Goal: Transaction & Acquisition: Book appointment/travel/reservation

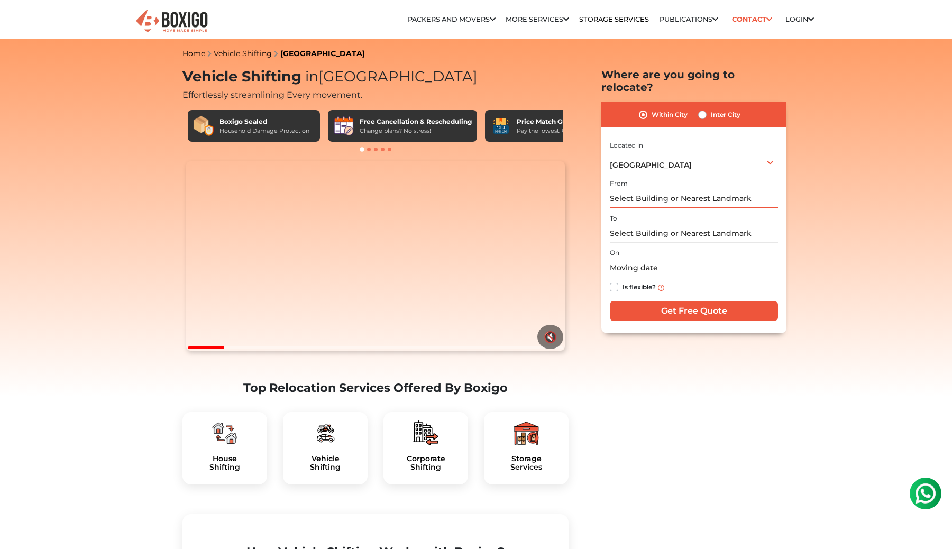
click at [638, 189] on input "text" at bounding box center [694, 198] width 168 height 19
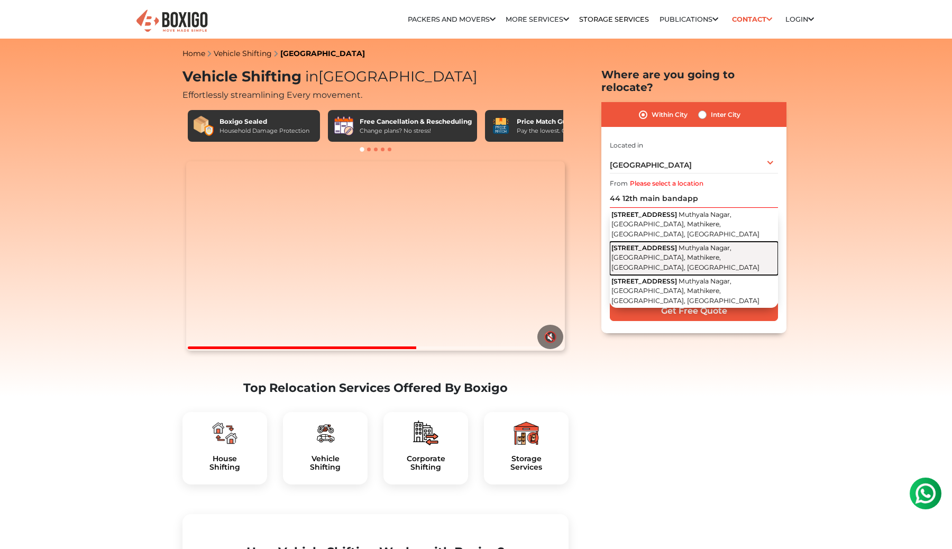
click at [665, 244] on span "Muthyala Nagar, Bandappa Garden, Mathikere, Bengaluru, Karnataka" at bounding box center [686, 258] width 148 height 28
type input "44, 12th Main Road, Muthyala Nagar, Bandappa Garden, Mathikere, Bengaluru, Karn…"
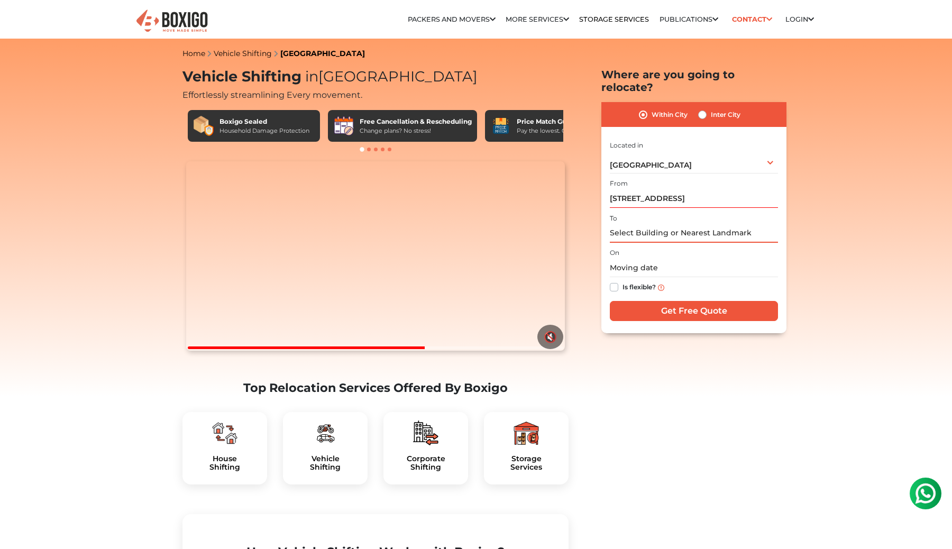
click at [648, 224] on input "text" at bounding box center [694, 233] width 168 height 19
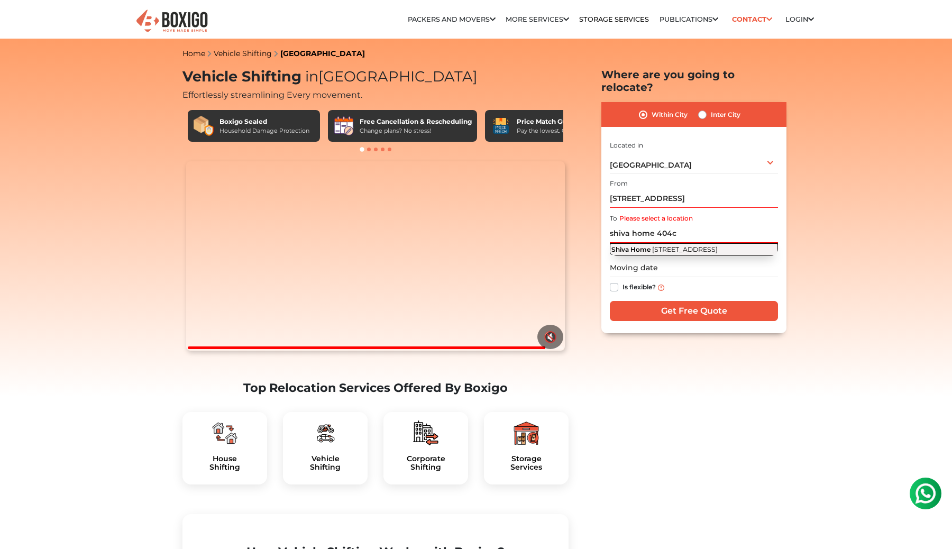
click at [652, 243] on button "Shiva Home 404c, Shantiniketan Park Road, Muthuraya Swamy Layout, Hanuman Nagar…" at bounding box center [694, 249] width 168 height 13
type input "Shiva Home, 404c, Shantiniketan Park Road, Muthuraya Swamy Layout, Hanuman Naga…"
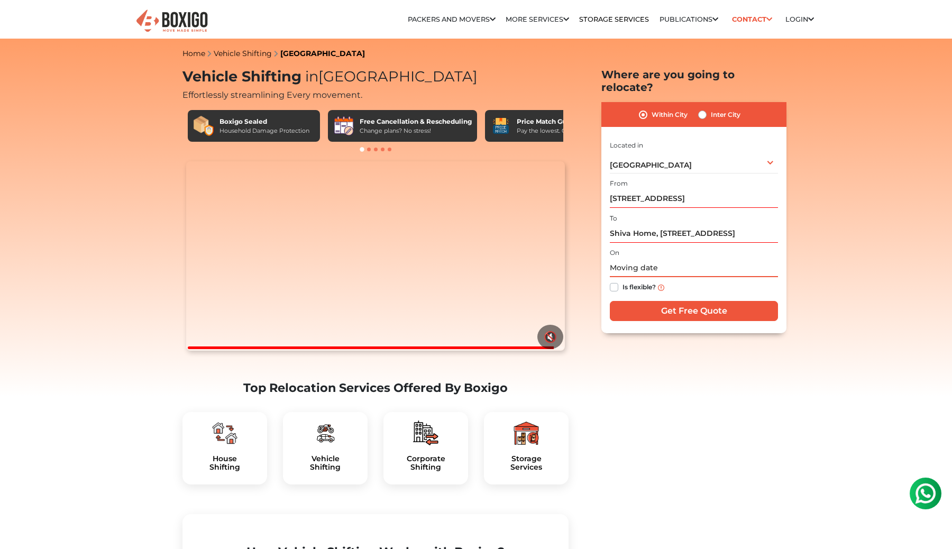
click at [625, 259] on input "text" at bounding box center [694, 268] width 168 height 19
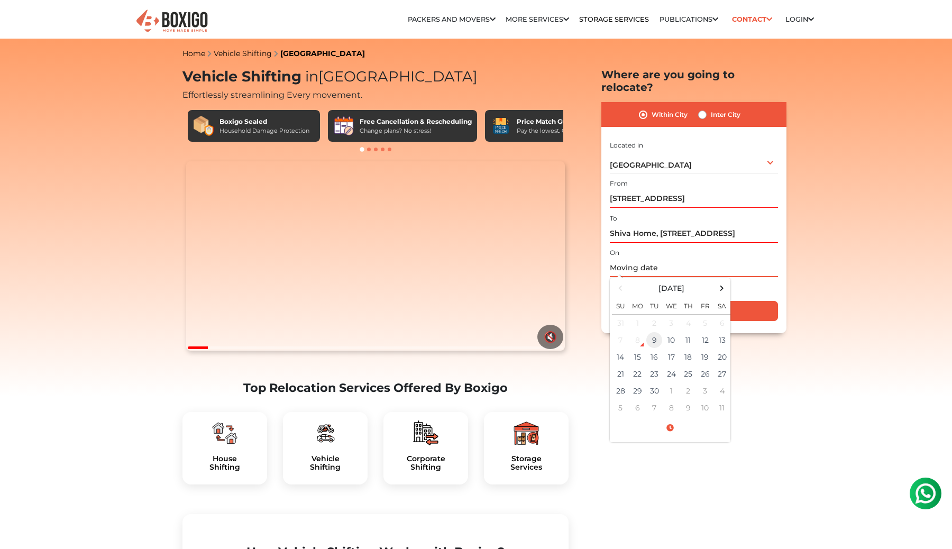
click at [650, 332] on td "9" at bounding box center [654, 340] width 17 height 17
type input "09/09/2025 2:56 PM"
click at [692, 246] on div "On 09/09/2025 2:56 PM September 2025 Su Mo Tu We Th Fr Sa 31 1 2 3 4 5 6 7 8 9 …" at bounding box center [694, 272] width 168 height 52
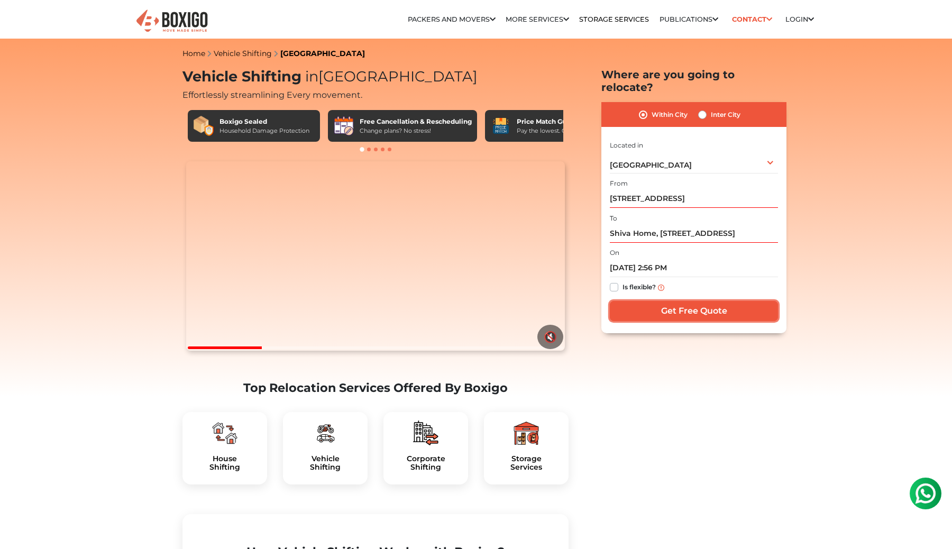
click at [670, 302] on input "Get Free Quote" at bounding box center [694, 311] width 168 height 20
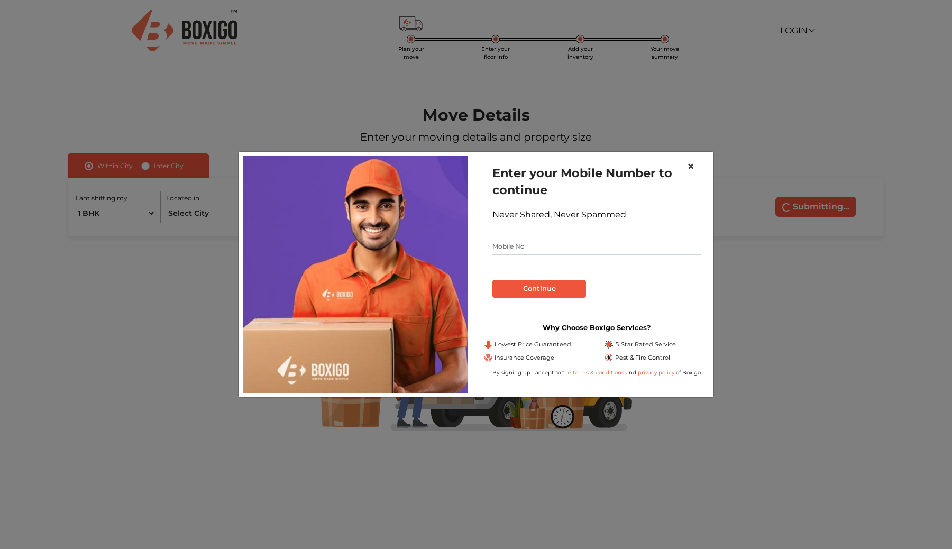
click at [692, 166] on span "×" at bounding box center [690, 166] width 7 height 15
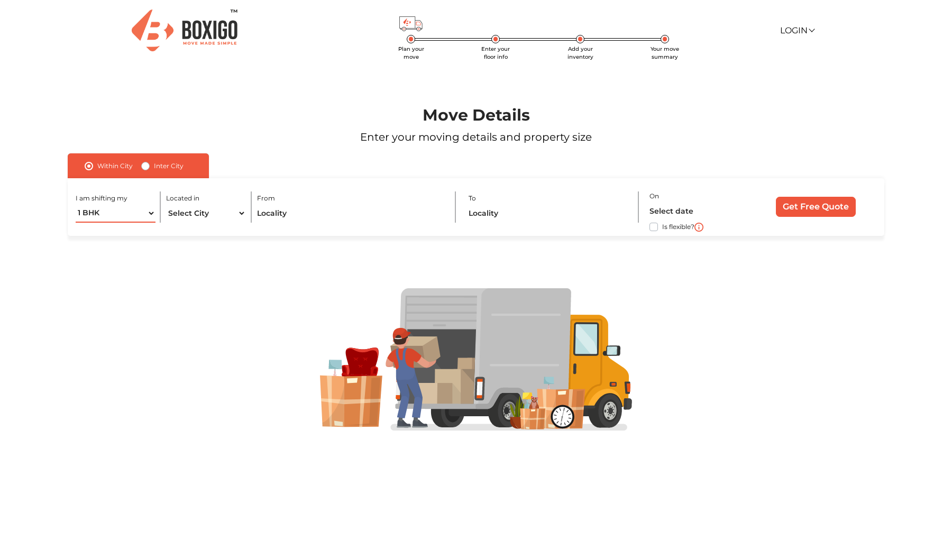
click at [141, 215] on select "1 BHK 2 BHK 3 BHK 3 + BHK FEW ITEMS" at bounding box center [116, 213] width 80 height 19
select select "FEW ITEMS"
click at [76, 204] on select "1 BHK 2 BHK 3 BHK 3 + BHK FEW ITEMS" at bounding box center [116, 213] width 80 height 19
click at [206, 213] on select "Select City [GEOGRAPHIC_DATA] [GEOGRAPHIC_DATA] [GEOGRAPHIC_DATA] [GEOGRAPHIC_D…" at bounding box center [206, 213] width 80 height 19
select select "[GEOGRAPHIC_DATA]"
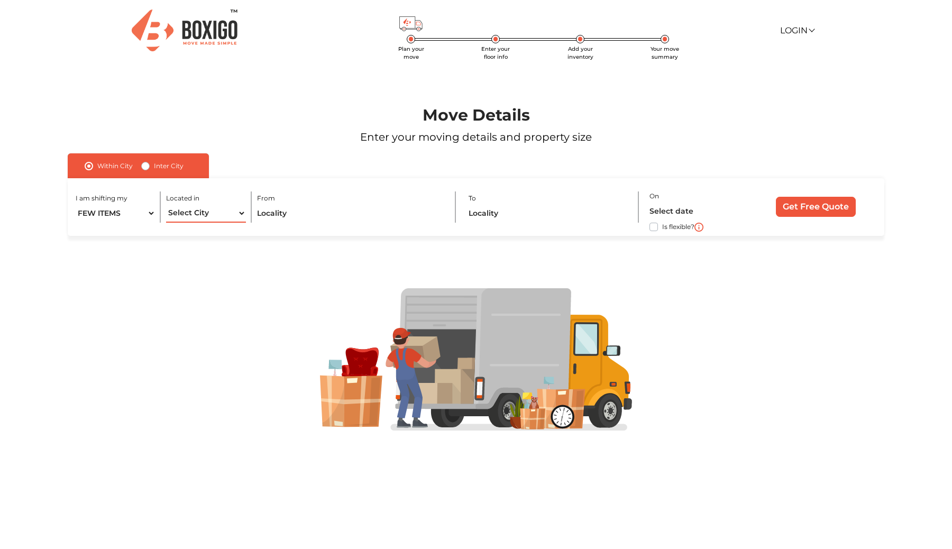
click at [166, 204] on select "Select City [GEOGRAPHIC_DATA] [GEOGRAPHIC_DATA] [GEOGRAPHIC_DATA] [GEOGRAPHIC_D…" at bounding box center [206, 213] width 80 height 19
click at [294, 209] on input "text" at bounding box center [350, 213] width 187 height 19
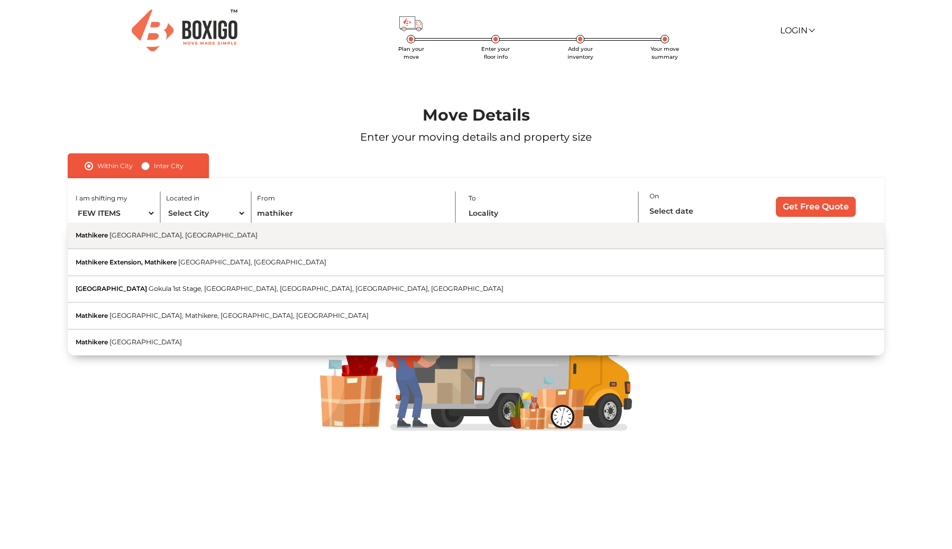
click at [253, 240] on button "Mathikere [GEOGRAPHIC_DATA], [GEOGRAPHIC_DATA]" at bounding box center [476, 236] width 817 height 26
type input "Mathikere, [GEOGRAPHIC_DATA], [GEOGRAPHIC_DATA]"
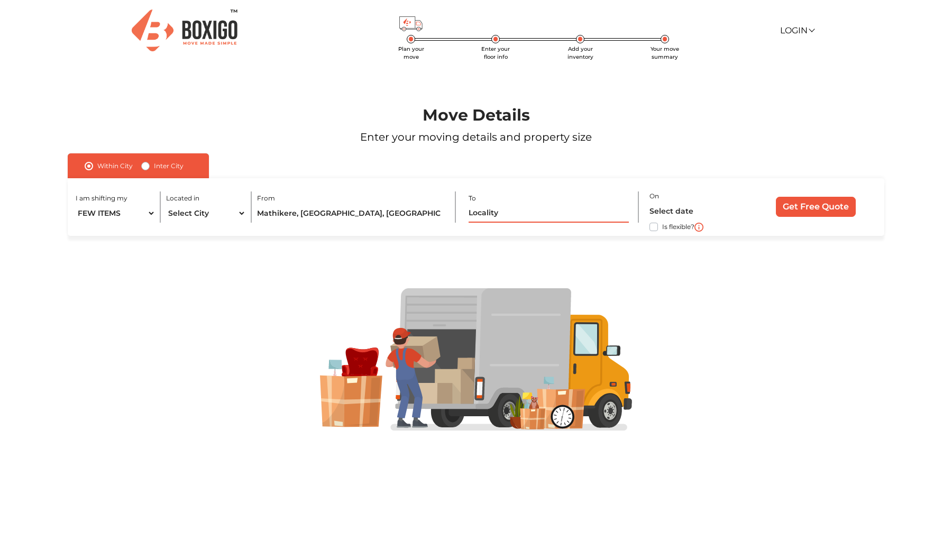
click at [490, 212] on input "text" at bounding box center [549, 213] width 160 height 19
type input "h"
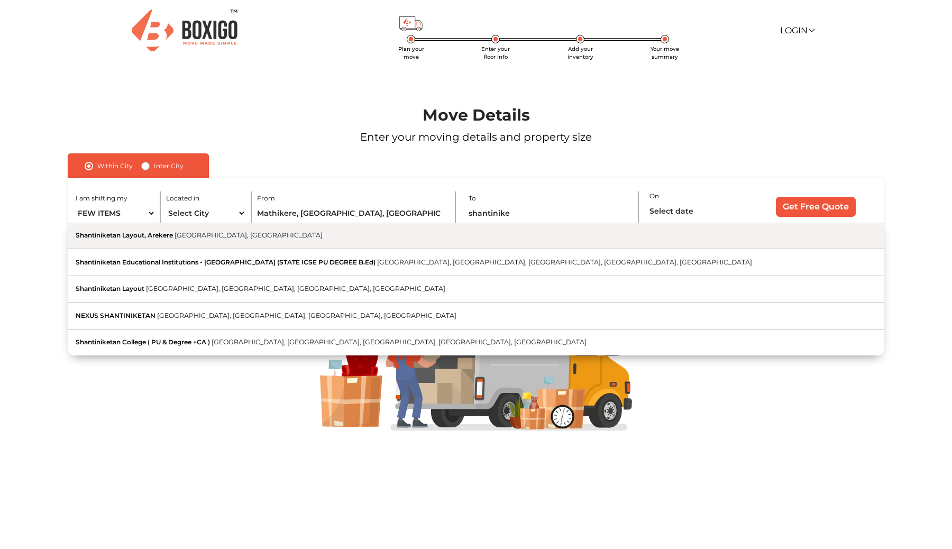
click at [223, 235] on span "[GEOGRAPHIC_DATA], [GEOGRAPHIC_DATA]" at bounding box center [249, 235] width 148 height 8
type input "Shantiniketan Layout, [GEOGRAPHIC_DATA], [GEOGRAPHIC_DATA], [GEOGRAPHIC_DATA]"
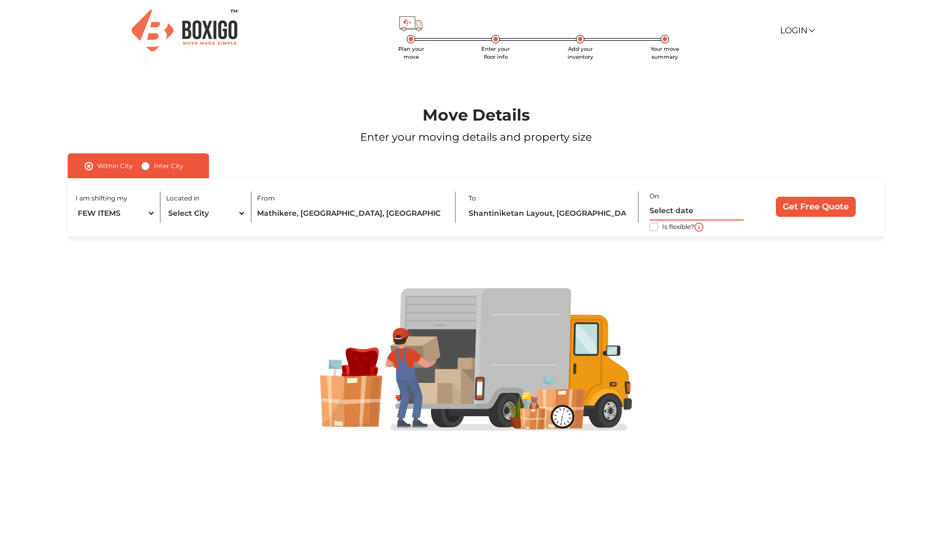
click at [674, 212] on input "text" at bounding box center [697, 211] width 94 height 19
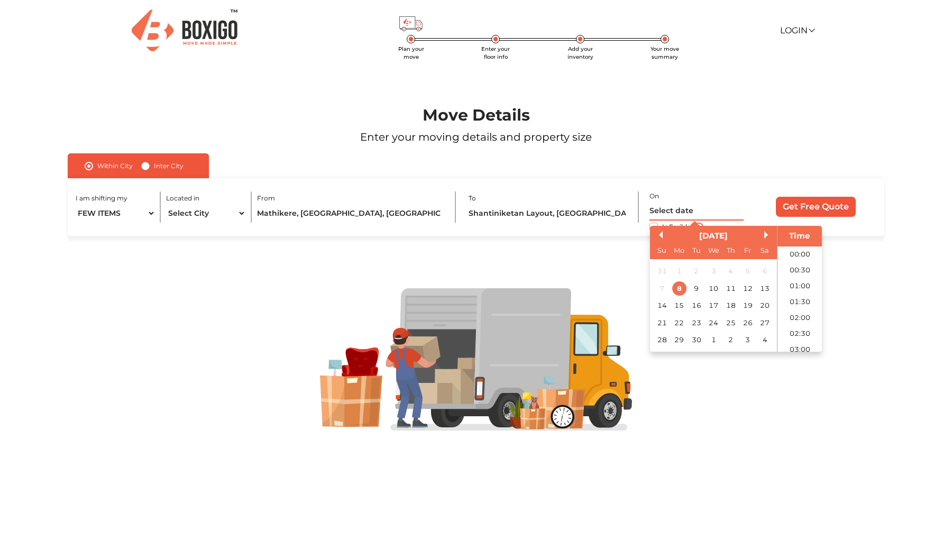
scroll to position [415, 0]
click at [679, 288] on div "8" at bounding box center [679, 288] width 14 height 14
click at [796, 249] on li "20:00" at bounding box center [800, 249] width 45 height 16
type input "[DATE] 8:00 PM"
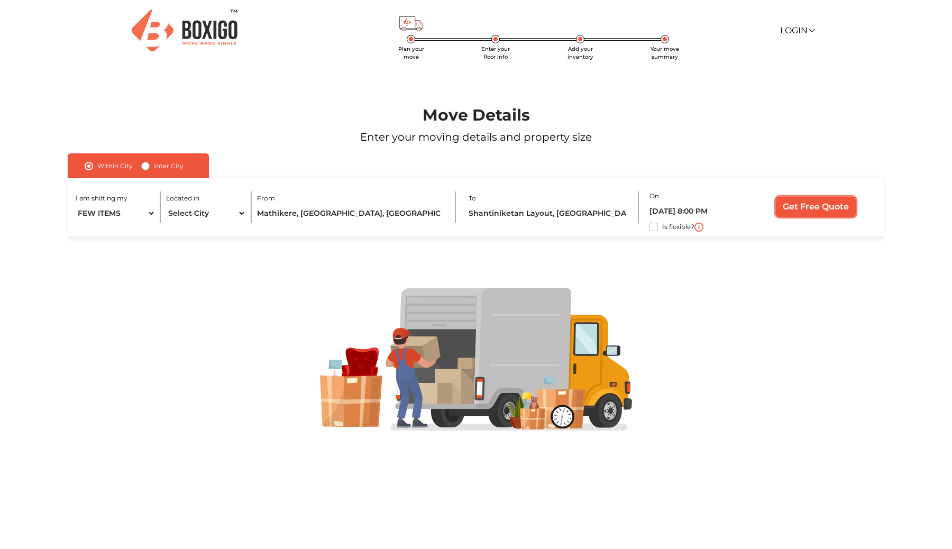
click at [814, 210] on input "Get Free Quote" at bounding box center [816, 207] width 80 height 20
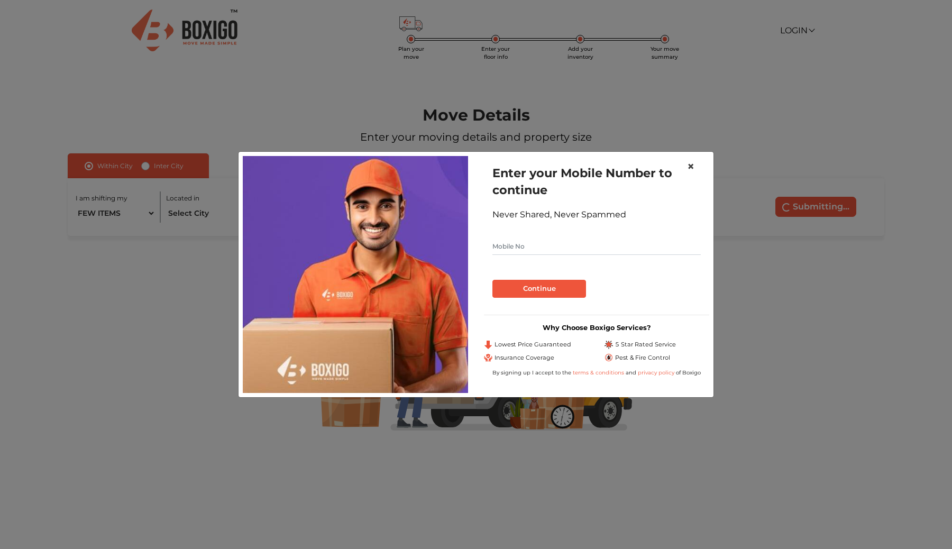
click at [691, 169] on span "×" at bounding box center [690, 166] width 7 height 15
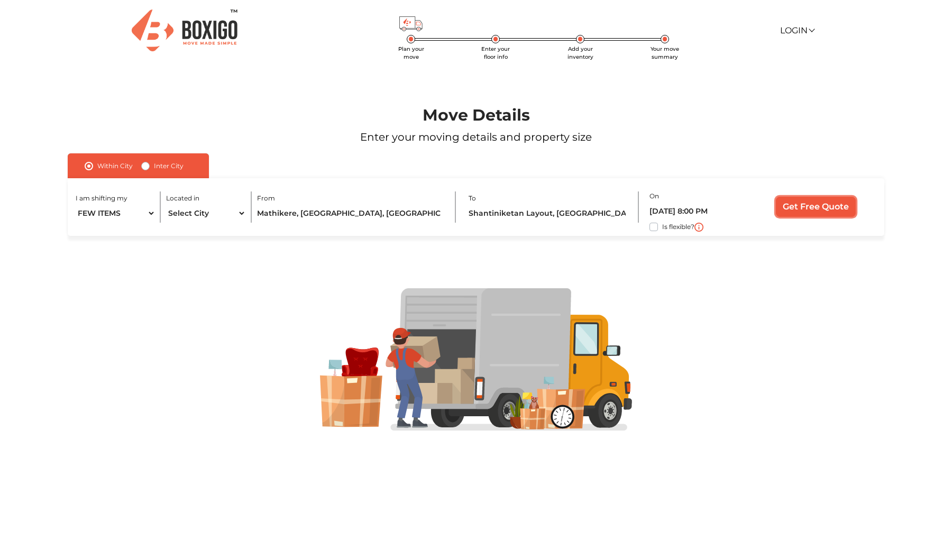
click at [793, 209] on input "Get Free Quote" at bounding box center [816, 207] width 80 height 20
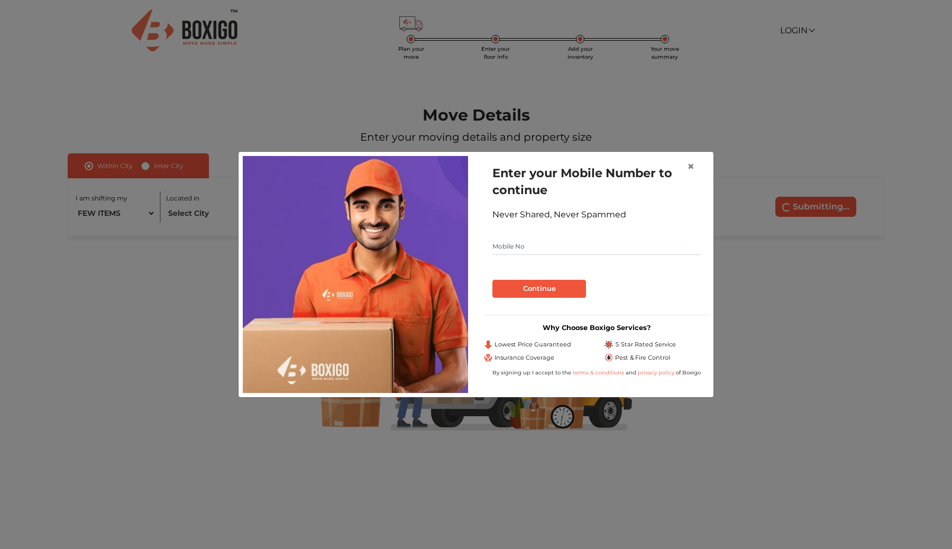
click at [573, 248] on input "text" at bounding box center [596, 246] width 208 height 17
type input "9986661144"
click at [553, 292] on button "Continue" at bounding box center [539, 289] width 94 height 18
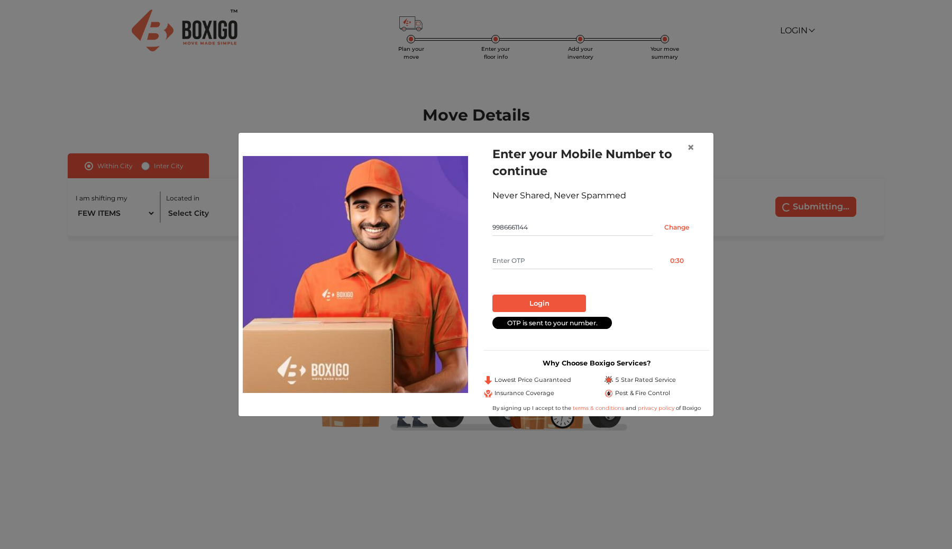
click at [499, 256] on input "text" at bounding box center [572, 260] width 160 height 17
type input "7389"
click at [535, 305] on button "Login" at bounding box center [539, 304] width 94 height 18
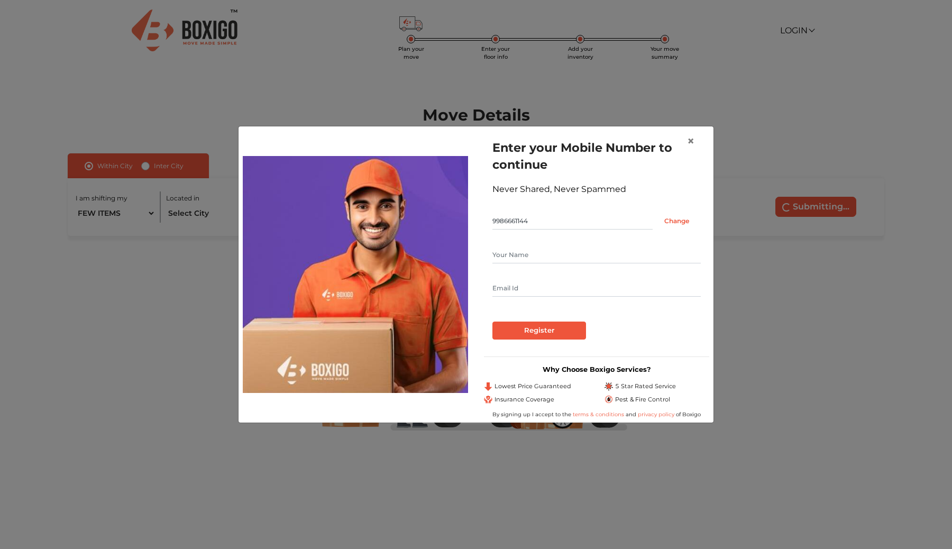
click at [508, 254] on input "text" at bounding box center [596, 255] width 208 height 17
type input "[PERSON_NAME]"
click at [510, 284] on input "text" at bounding box center [596, 288] width 208 height 17
type input "[EMAIL_ADDRESS][DOMAIN_NAME]"
click at [536, 332] on input "Register" at bounding box center [539, 331] width 94 height 18
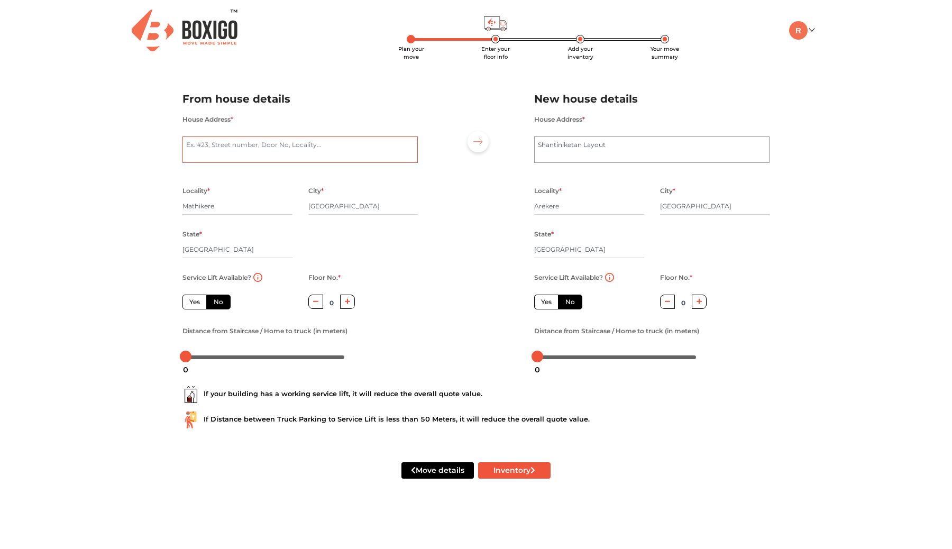
click at [226, 145] on textarea "House Address *" at bounding box center [300, 149] width 235 height 26
type textarea "[STREET_ADDRESS]"
click at [349, 302] on icon "button" at bounding box center [348, 301] width 6 height 6
click at [320, 300] on button "button" at bounding box center [315, 302] width 15 height 14
type input "0"
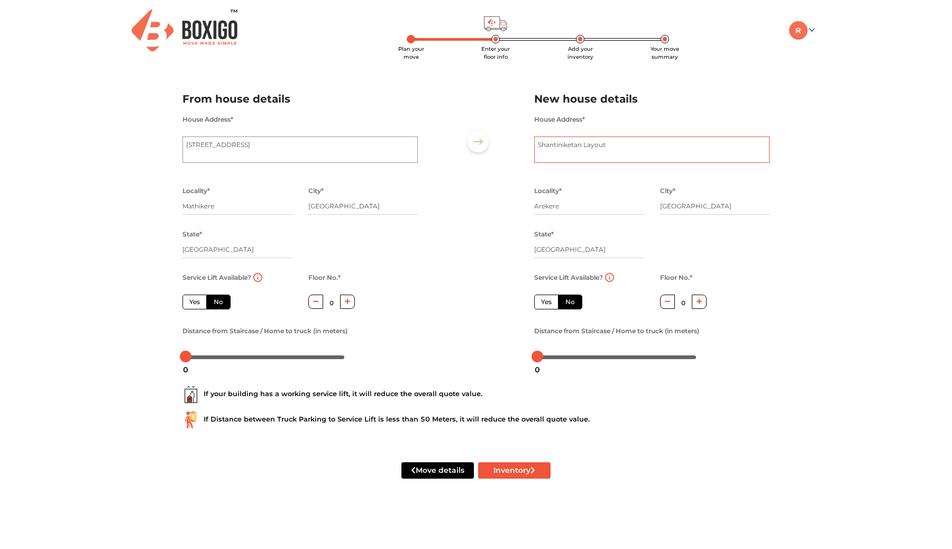
click at [573, 146] on textarea "Shantiniketan Layout" at bounding box center [651, 149] width 235 height 26
click at [513, 476] on button "Inventory" at bounding box center [514, 470] width 72 height 16
radio input "true"
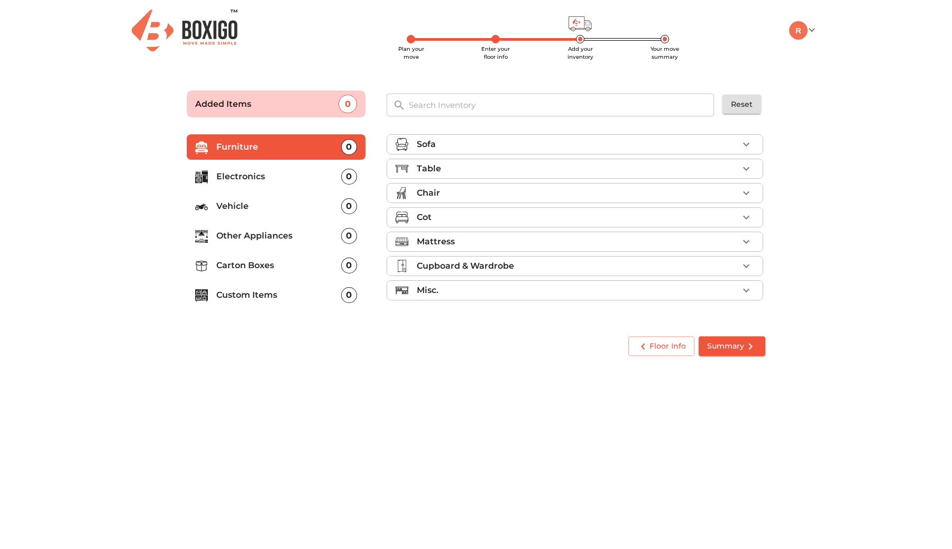
click at [271, 203] on p "Vehicle" at bounding box center [278, 206] width 125 height 13
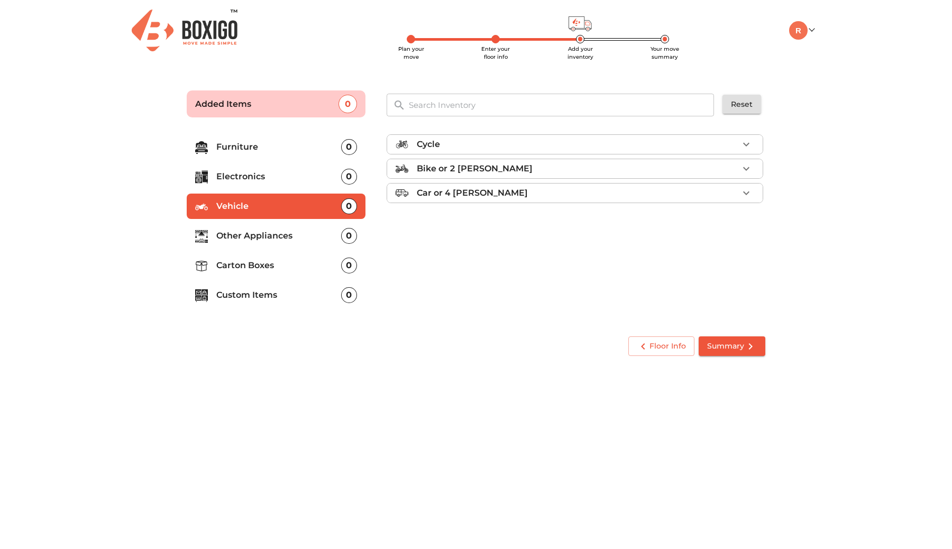
click at [488, 165] on p "Bike or 2 [PERSON_NAME]" at bounding box center [475, 168] width 116 height 13
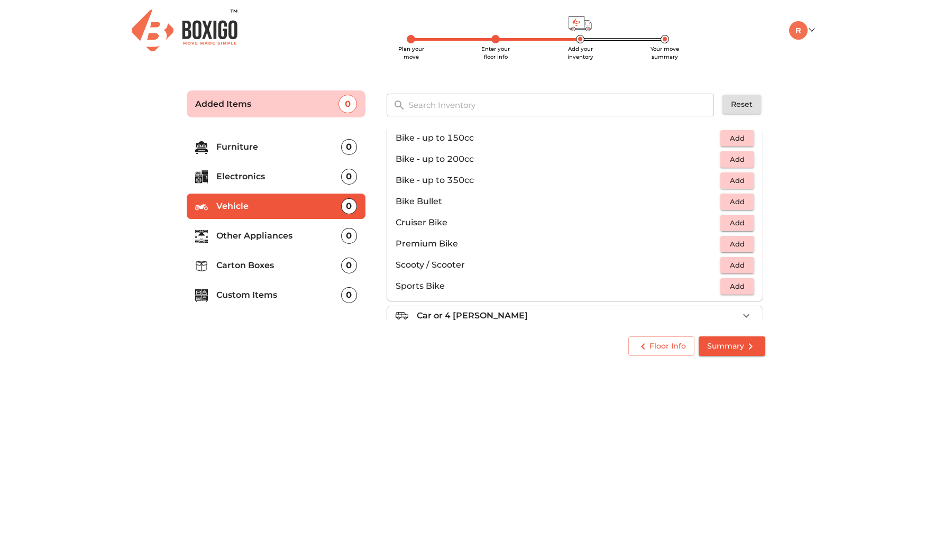
scroll to position [69, 0]
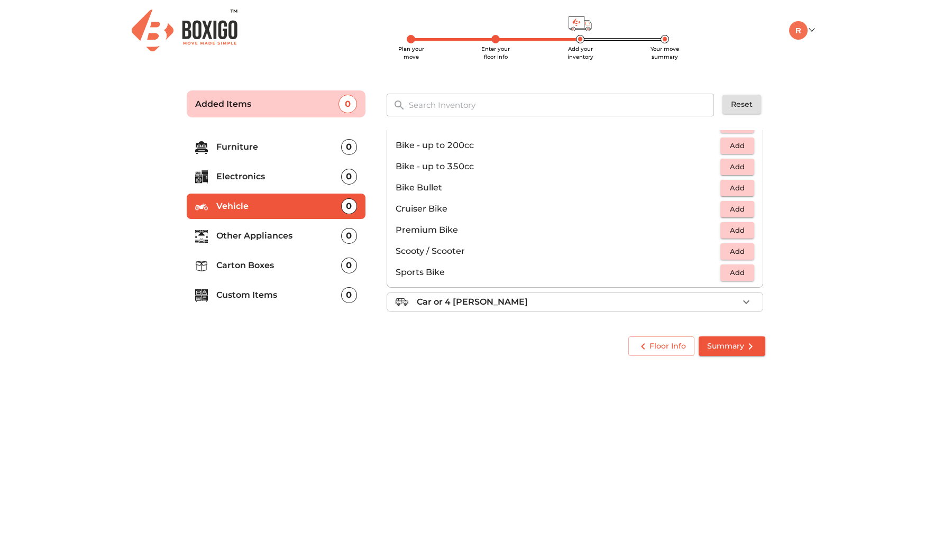
click at [736, 229] on span "Add" at bounding box center [737, 230] width 23 height 12
click at [721, 346] on span "Summary" at bounding box center [732, 346] width 50 height 13
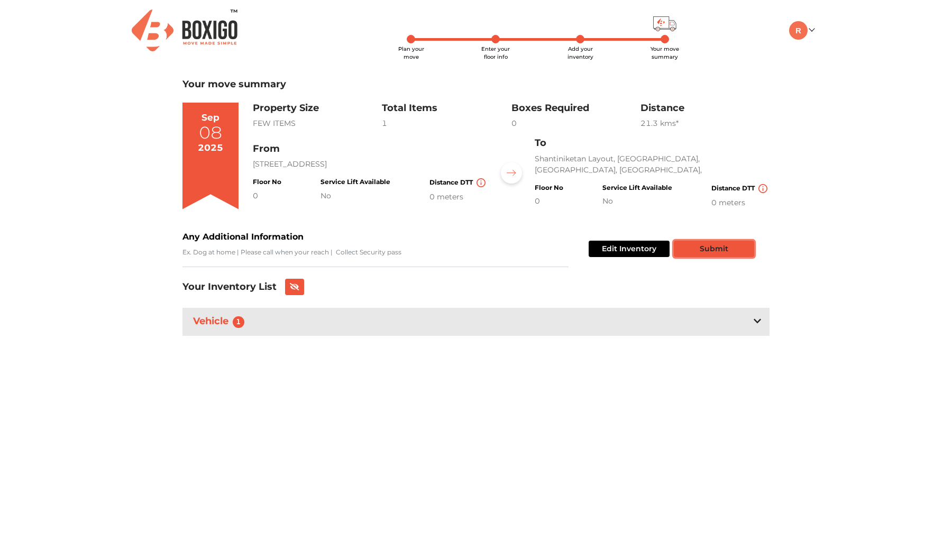
click at [698, 249] on button "Submit" at bounding box center [714, 249] width 80 height 16
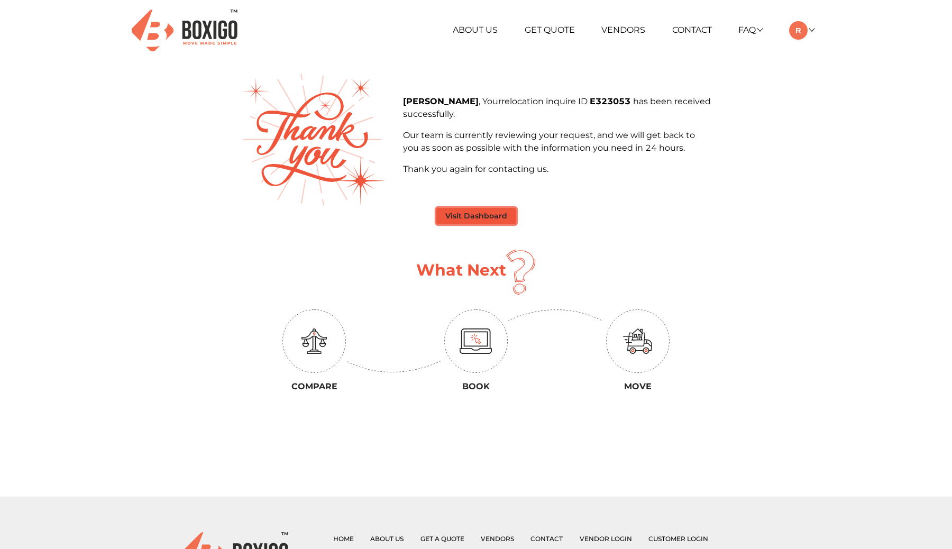
click at [491, 216] on button "Visit Dashboard" at bounding box center [476, 216] width 80 height 16
